Goal: Task Accomplishment & Management: Use online tool/utility

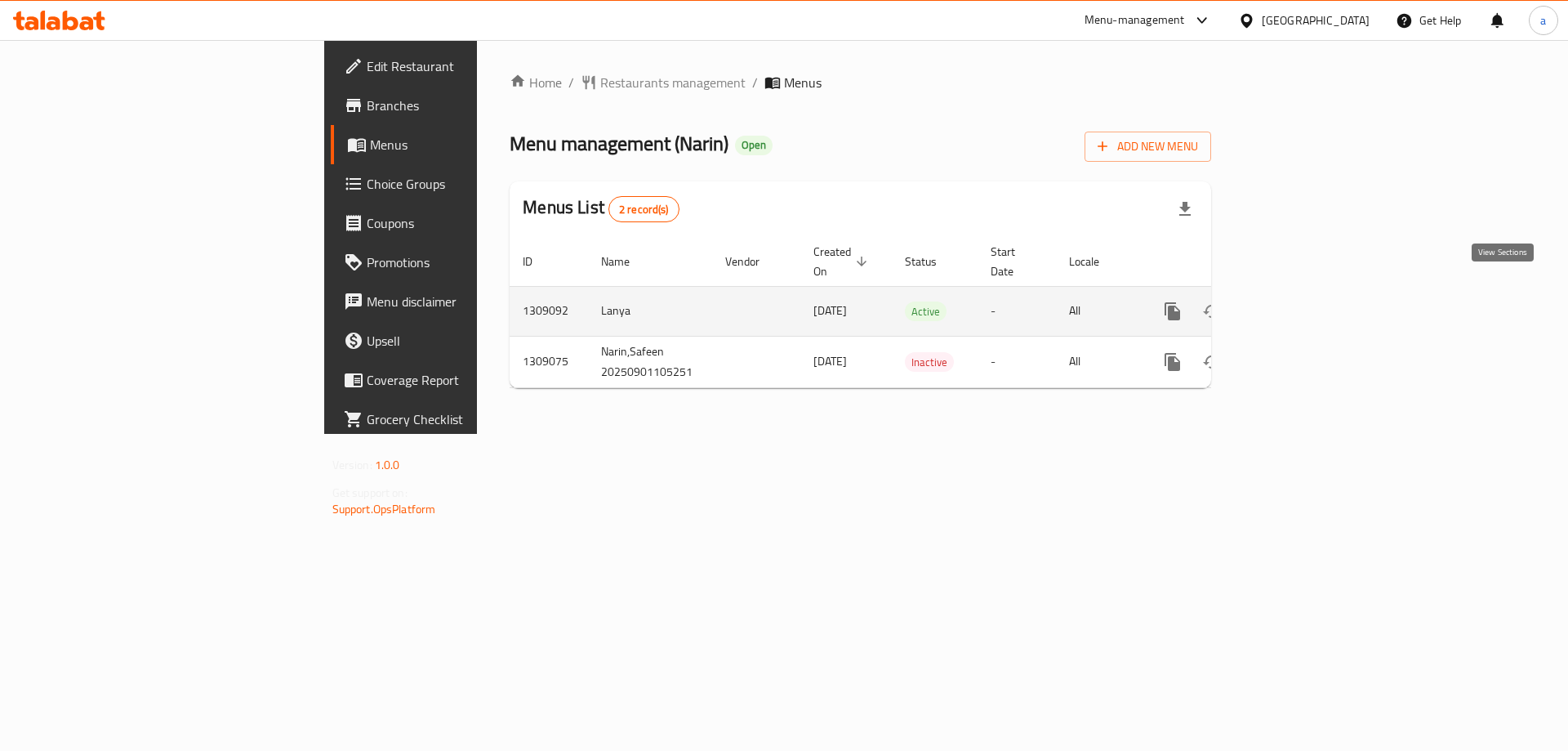
click at [1301, 302] on icon "enhanced table" at bounding box center [1290, 311] width 20 height 20
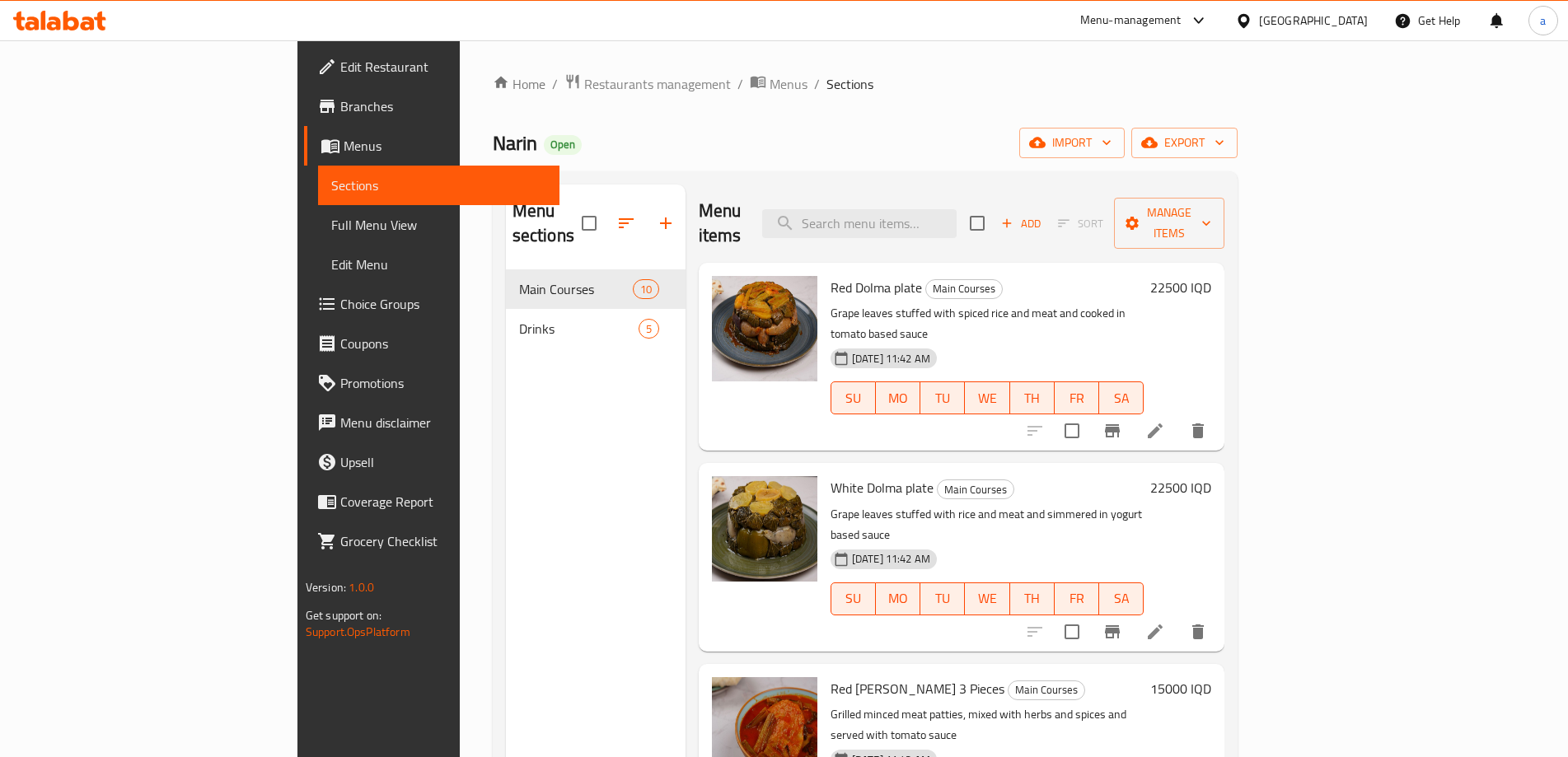
click at [331, 234] on span "Full Menu View" at bounding box center [438, 224] width 215 height 20
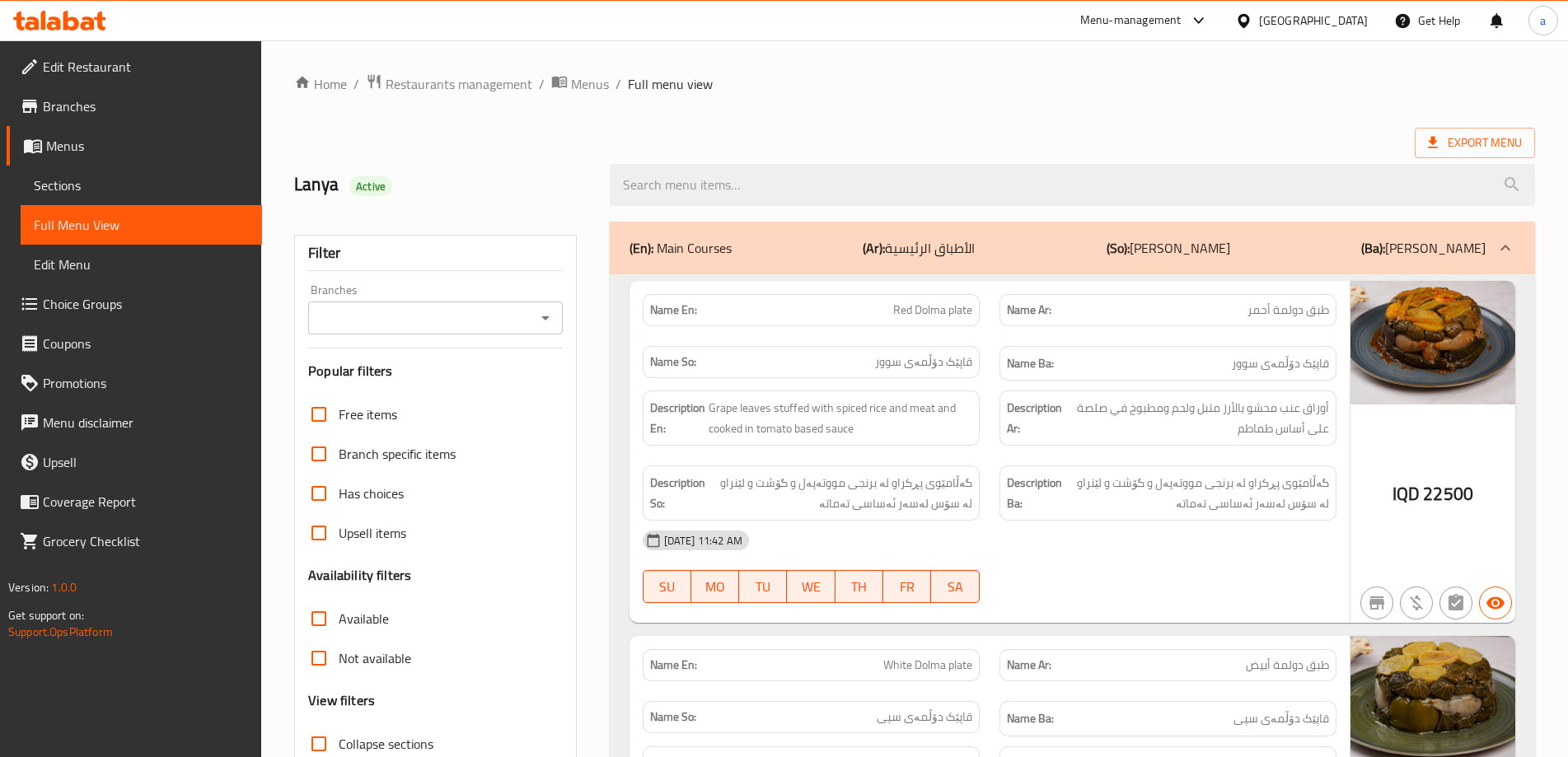
click at [1257, 429] on span "أوراق عنب محشو بالأرز متبل ولحم ومطبوخ في صلصة على أساس طماطم" at bounding box center [1197, 418] width 264 height 40
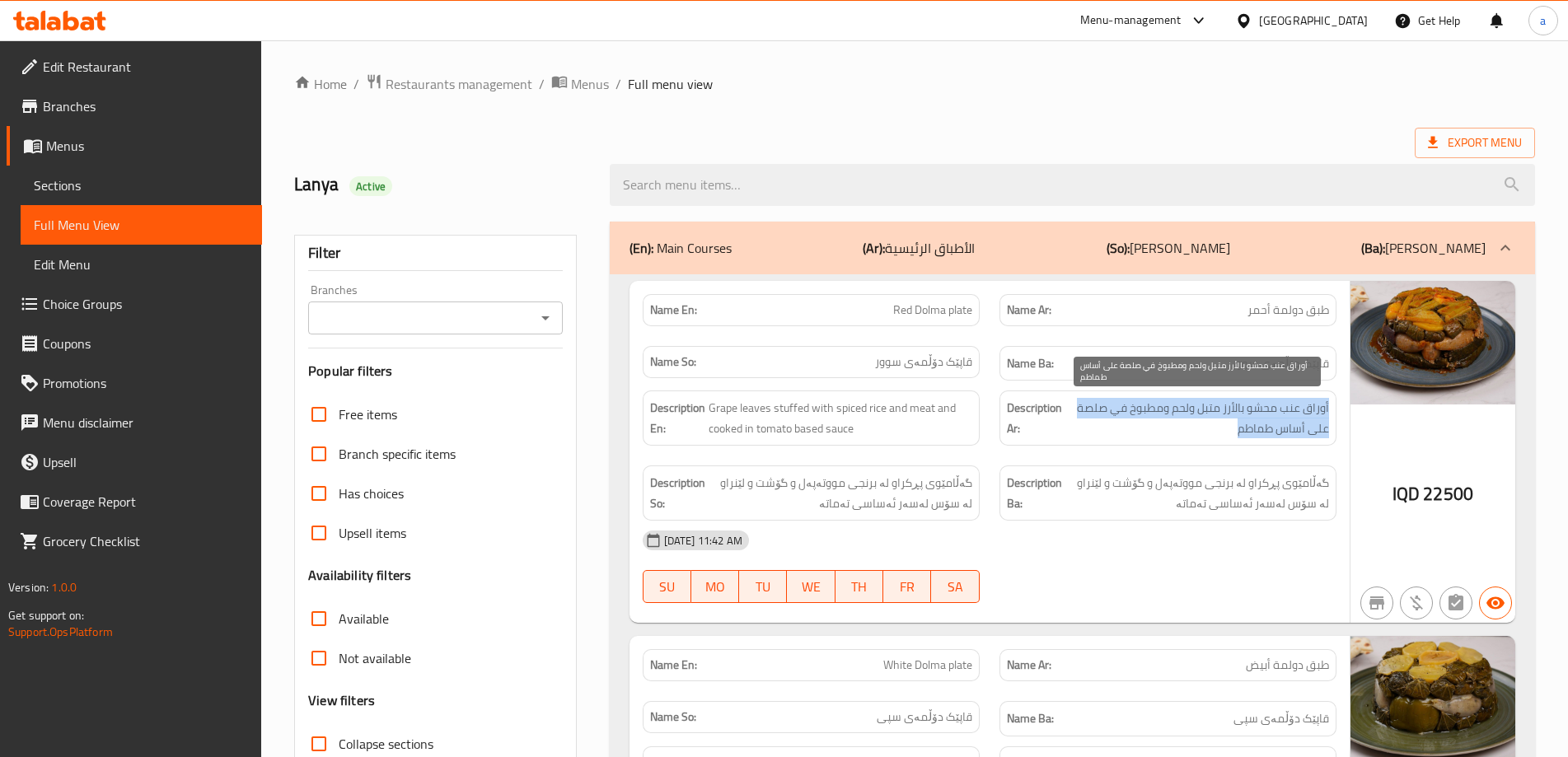
click at [1257, 429] on span "أوراق عنب محشو بالأرز متبل ولحم ومطبوخ في صلصة على أساس طماطم" at bounding box center [1197, 418] width 264 height 40
copy span "أوراق عنب محشو بالأرز متبل ولحم ومطبوخ في صلصة على أساس طماطم"
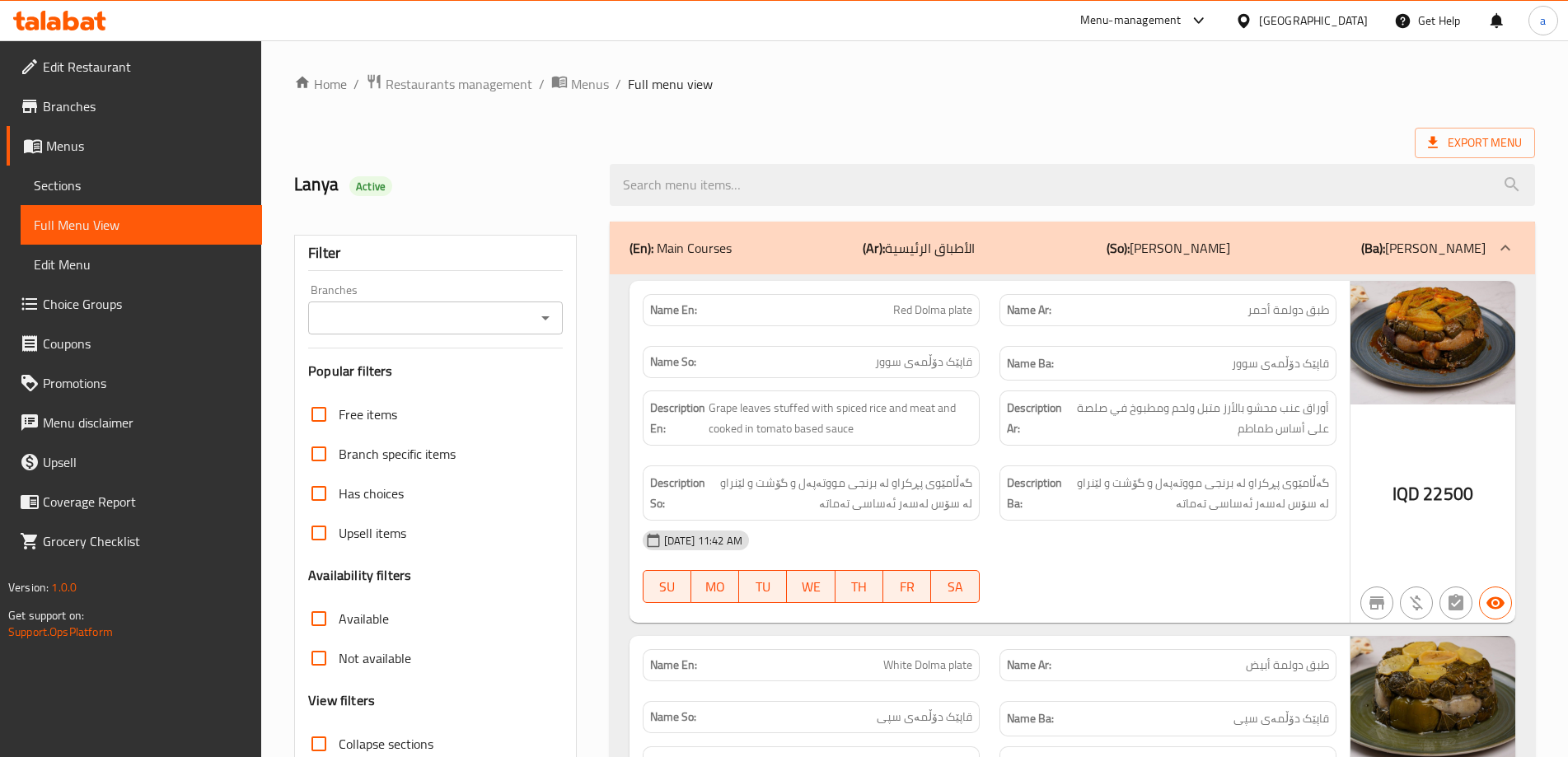
click at [710, 483] on span "گەڵامێوی پڕکراو لە برنجی مووتەپەل و گۆشت و لێنراو لە سۆس لەسەر ئەساسی تەماتە" at bounding box center [841, 493] width 264 height 40
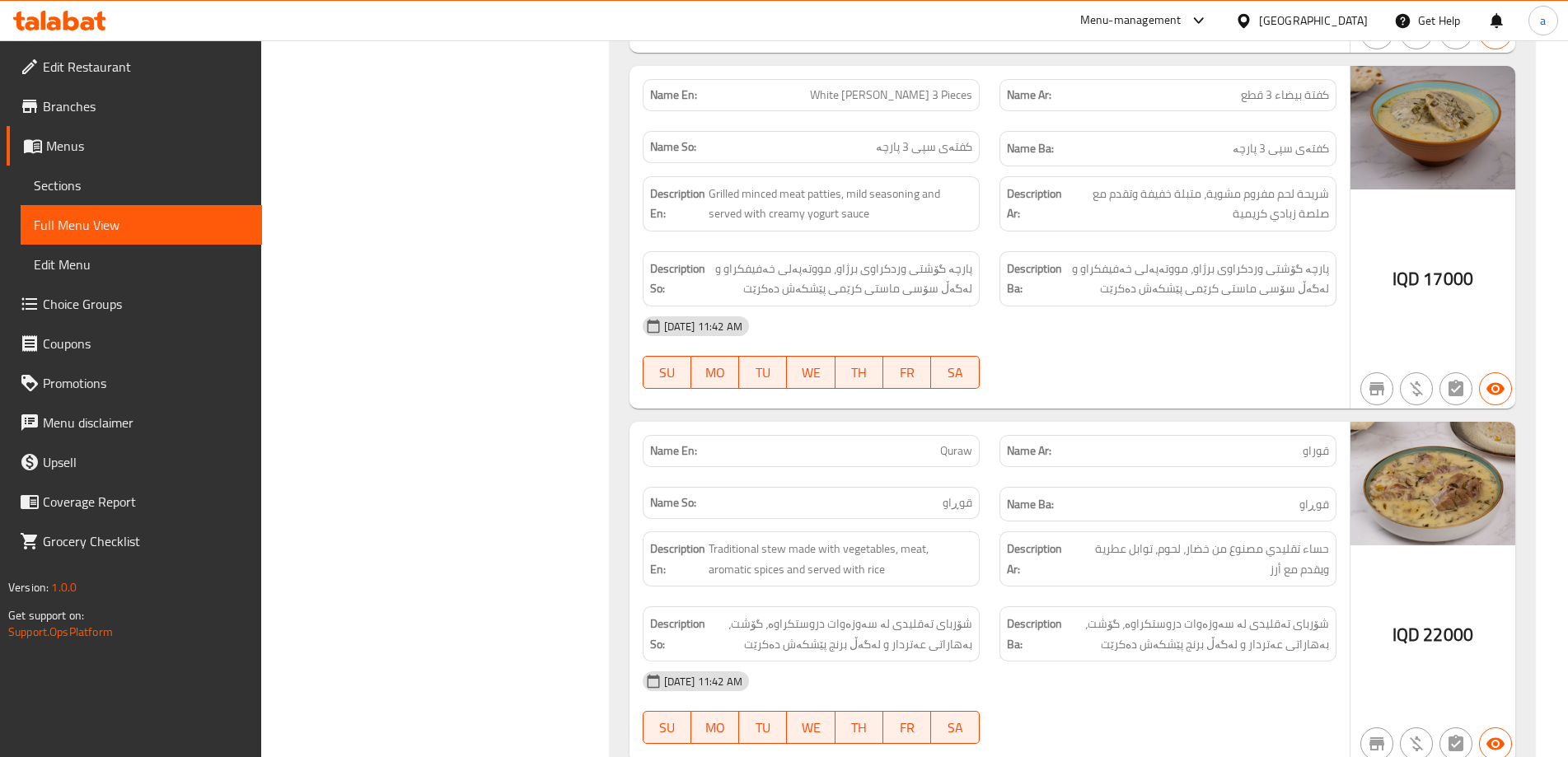
scroll to position [1318, 0]
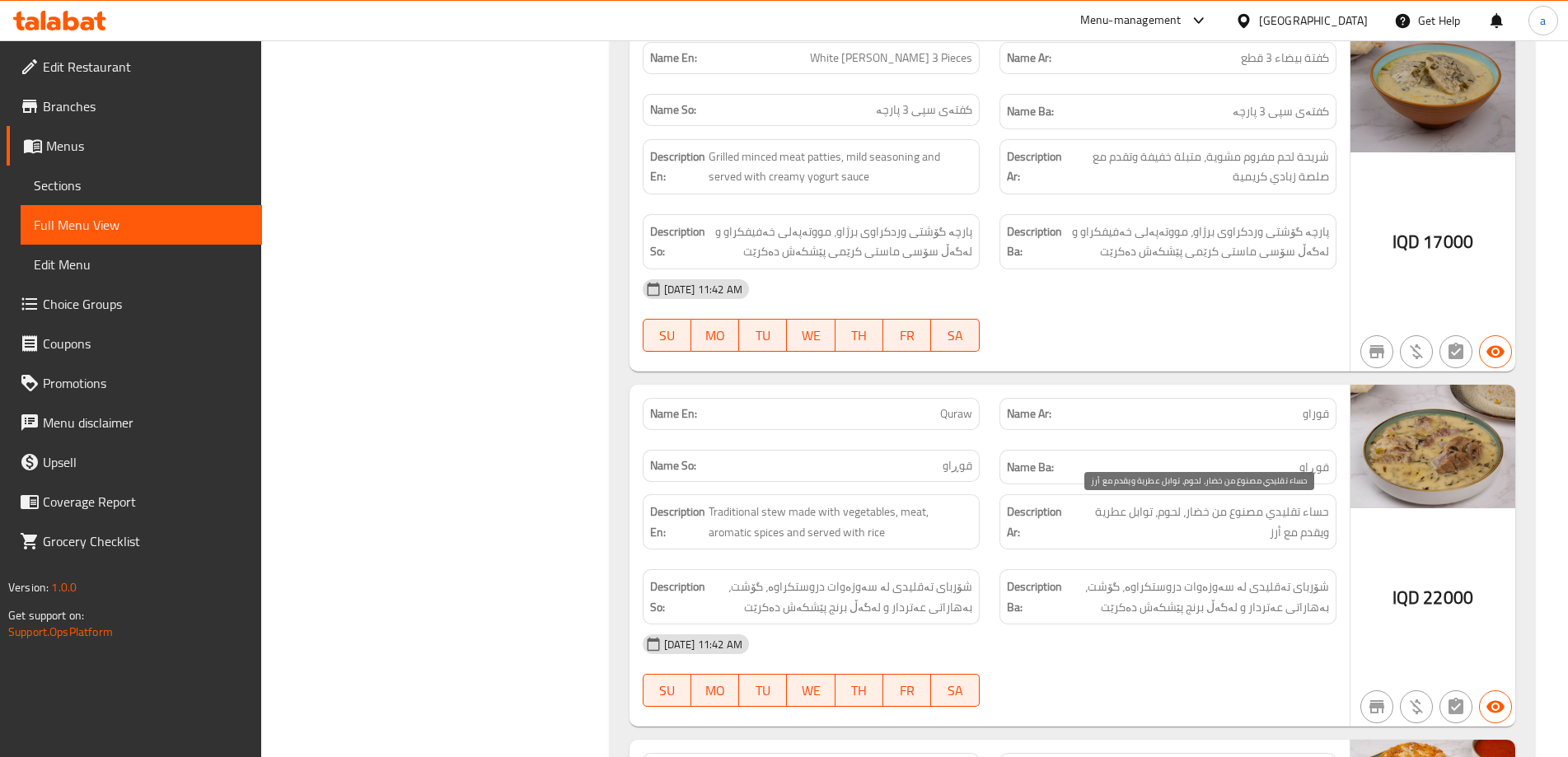
click at [1319, 514] on span "حساء تقليدي مصنوع من خضار، لحوم، توابل عطرية ويقدم مع أرز" at bounding box center [1200, 522] width 257 height 40
copy span "حساء"
click at [41, 58] on span at bounding box center [32, 66] width 23 height 20
click at [48, 29] on icon at bounding box center [54, 23] width 14 height 14
